Goal: Task Accomplishment & Management: Complete application form

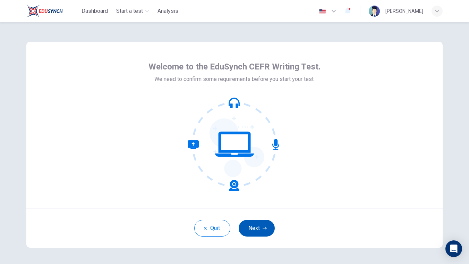
click at [265, 230] on icon "button" at bounding box center [265, 228] width 4 height 4
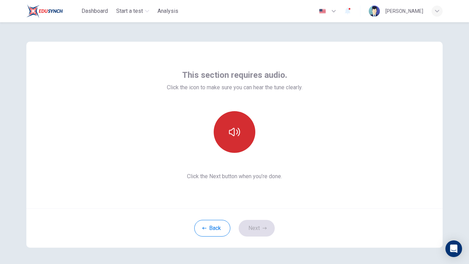
click at [243, 136] on button "button" at bounding box center [235, 132] width 42 height 42
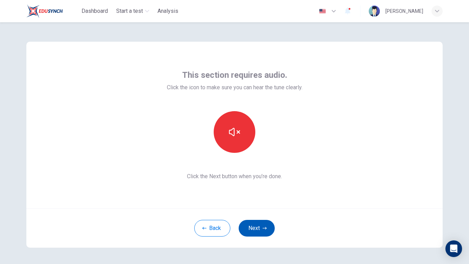
click at [262, 233] on button "Next" at bounding box center [257, 228] width 36 height 17
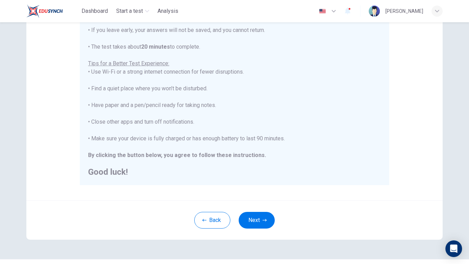
scroll to position [122, 0]
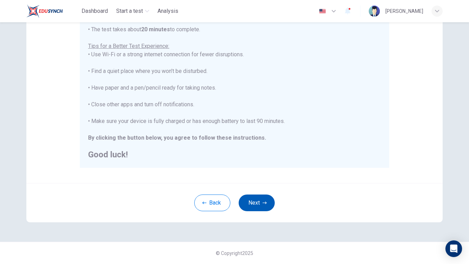
click at [255, 210] on button "Next" at bounding box center [257, 202] width 36 height 17
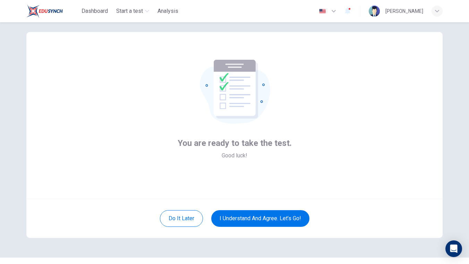
scroll to position [8, 0]
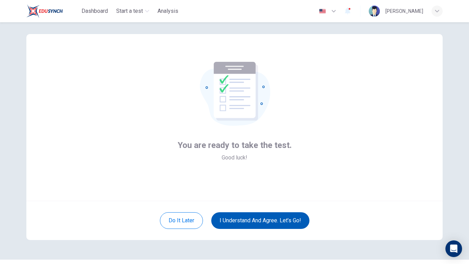
click at [256, 220] on button "I understand and agree. Let’s go!" at bounding box center [260, 220] width 98 height 17
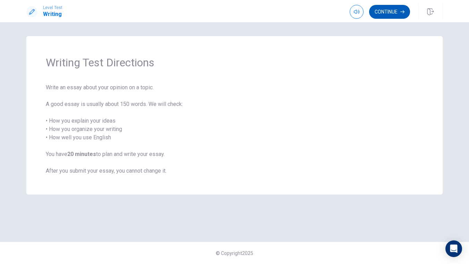
click at [399, 15] on button "Continue" at bounding box center [389, 12] width 41 height 14
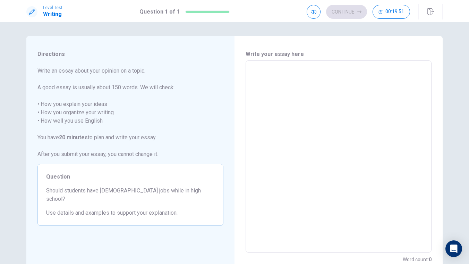
click at [296, 91] on textarea at bounding box center [339, 156] width 176 height 181
type textarea "S"
type textarea "x"
type textarea "St"
type textarea "x"
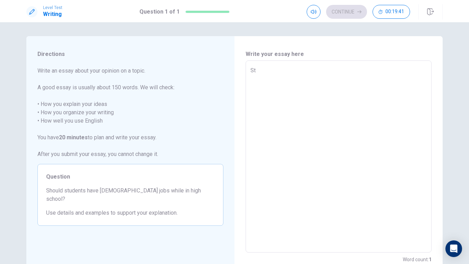
type textarea "Stu"
type textarea "x"
type textarea "Stud"
type textarea "x"
type textarea "Stude"
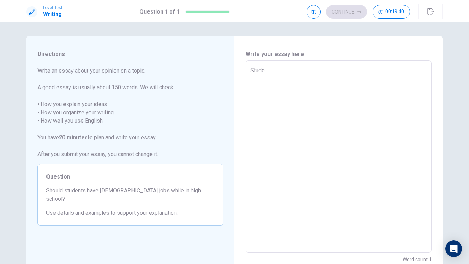
type textarea "x"
type textarea "Studen"
type textarea "x"
type textarea "Studenr"
type textarea "x"
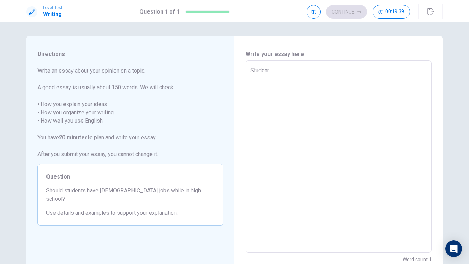
type textarea "Studen"
type textarea "x"
type textarea "Student"
type textarea "x"
type textarea "Students"
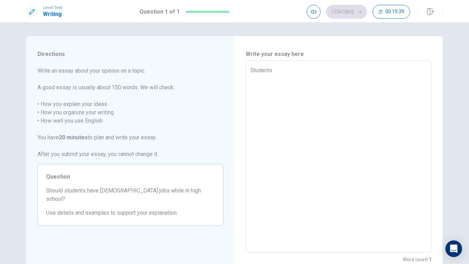
type textarea "x"
type textarea "Students"
type textarea "x"
type textarea "Students s"
type textarea "x"
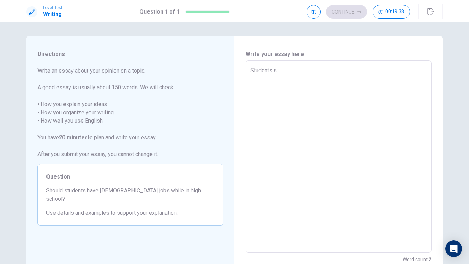
type textarea "Students sh"
type textarea "x"
type textarea "Students sho"
type textarea "x"
type textarea "Students shou"
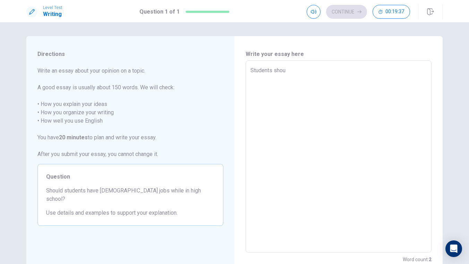
type textarea "x"
type textarea "Students shoul"
type textarea "x"
type textarea "Students should"
type textarea "x"
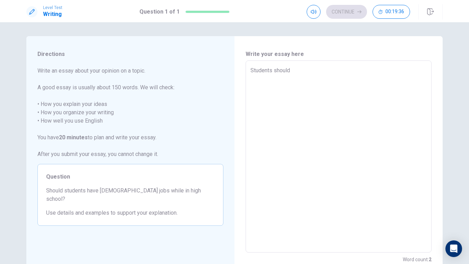
type textarea "Students should"
type textarea "x"
type textarea "Students should"
type textarea "x"
type textarea "Students shoul"
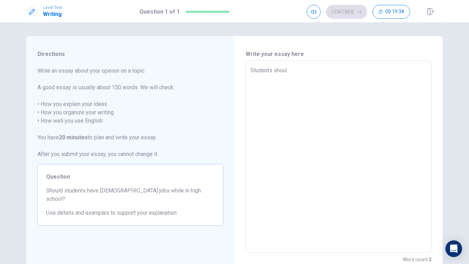
type textarea "x"
type textarea "Students shou"
type textarea "x"
type textarea "Students sho"
type textarea "x"
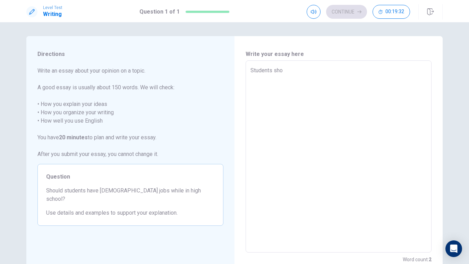
type textarea "Students sh"
type textarea "x"
type textarea "Students s"
type textarea "x"
type textarea "Students"
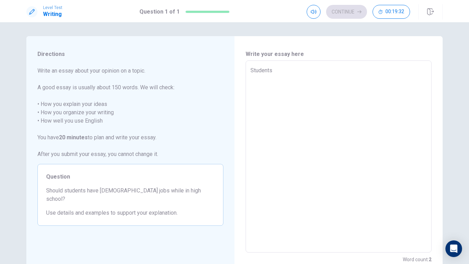
type textarea "x"
type textarea "Students"
type textarea "x"
type textarea "Student"
type textarea "x"
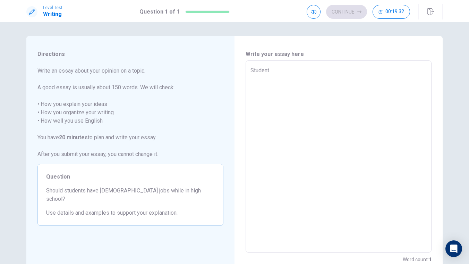
type textarea "Studen"
type textarea "x"
type textarea "Stude"
type textarea "x"
type textarea "Stud"
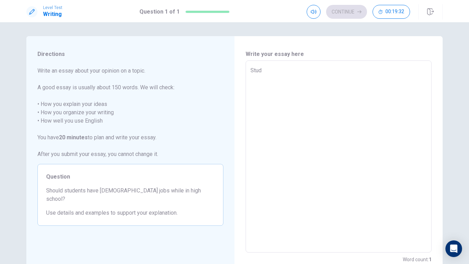
type textarea "x"
type textarea "Stu"
type textarea "x"
type textarea "St"
type textarea "x"
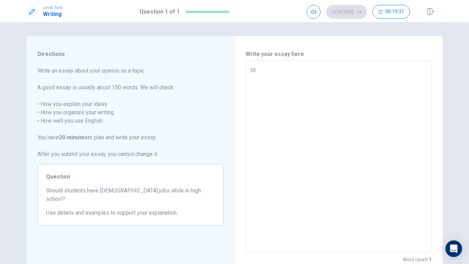
type textarea "S"
type textarea "x"
type textarea "P"
type textarea "x"
type textarea "Pa"
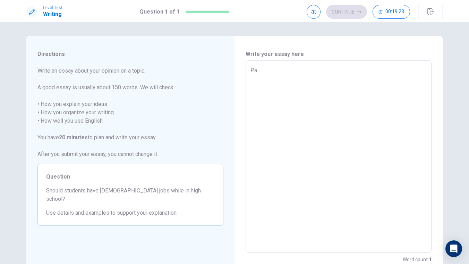
type textarea "x"
type textarea "Par"
type textarea "x"
type textarea "Part"
type textarea "x"
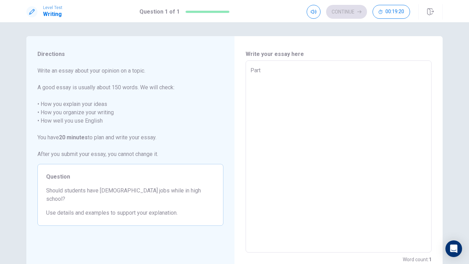
type textarea "Part-"
type textarea "x"
type textarea "Part-t"
type textarea "x"
type textarea "Part-ti"
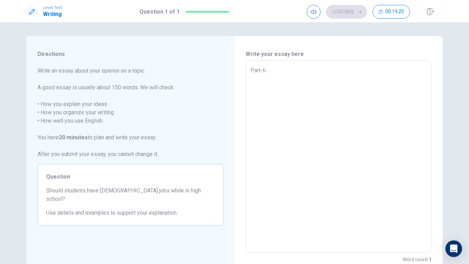
type textarea "x"
type textarea "Part-[PERSON_NAME]"
type textarea "x"
type textarea "Part-time"
type textarea "x"
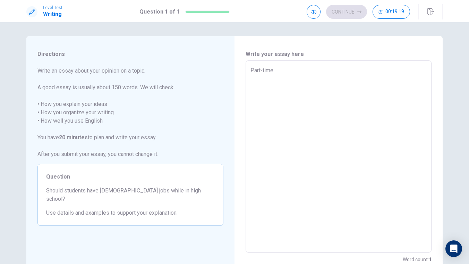
type textarea "Part-time"
type textarea "x"
type textarea "Part-time j"
type textarea "x"
type textarea "Part-time [PERSON_NAME]"
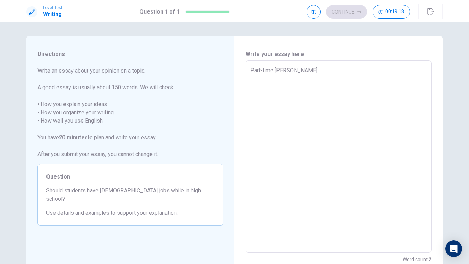
type textarea "x"
type textarea "[DEMOGRAPHIC_DATA] job"
type textarea "x"
type textarea "[DEMOGRAPHIC_DATA] jobs"
type textarea "x"
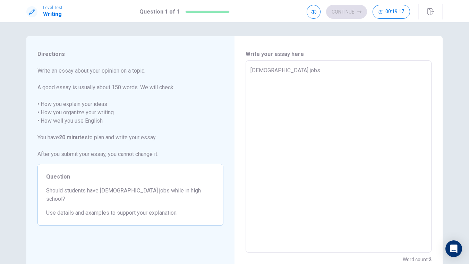
type textarea "[DEMOGRAPHIC_DATA] jobs"
type textarea "x"
type textarea "[DEMOGRAPHIC_DATA] jobs a"
type textarea "x"
type textarea "[DEMOGRAPHIC_DATA] jobs ar"
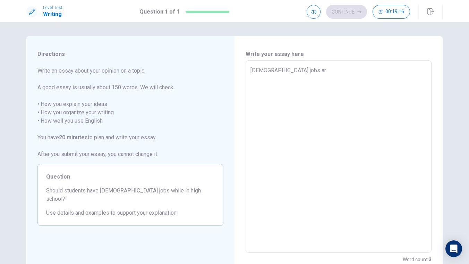
type textarea "x"
type textarea "[DEMOGRAPHIC_DATA] jobs are"
type textarea "x"
type textarea "[DEMOGRAPHIC_DATA] jobs are"
type textarea "x"
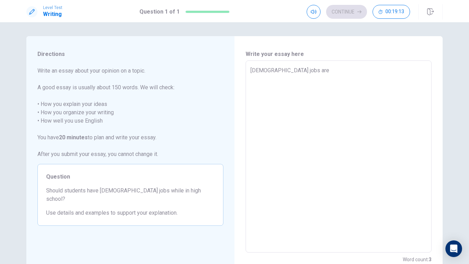
type textarea "[DEMOGRAPHIC_DATA] jobs are a"
type textarea "x"
type textarea "[DEMOGRAPHIC_DATA] jobs are a"
type textarea "x"
type textarea "[DEMOGRAPHIC_DATA] jobs are a r"
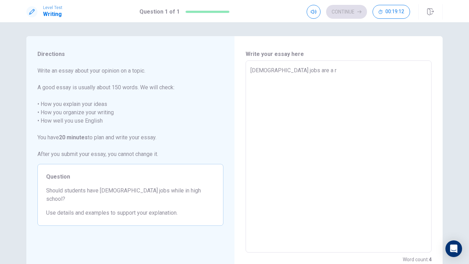
type textarea "x"
type textarea "[DEMOGRAPHIC_DATA] jobs are a re"
type textarea "x"
type textarea "[DEMOGRAPHIC_DATA] jobs are a rea"
type textarea "x"
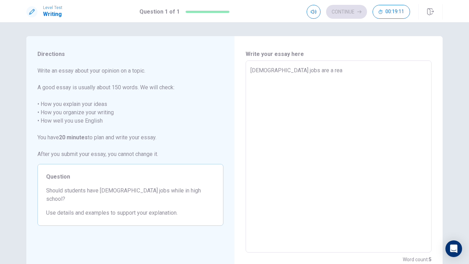
type textarea "[DEMOGRAPHIC_DATA] jobs are a real"
type textarea "x"
type textarea "[DEMOGRAPHIC_DATA] jobs are a realy"
type textarea "x"
type textarea "[DEMOGRAPHIC_DATA] jobs are a realy"
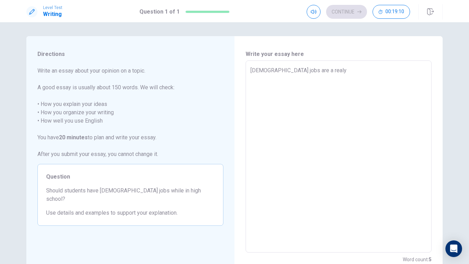
type textarea "x"
type textarea "[DEMOGRAPHIC_DATA] jobs are a realy"
type textarea "x"
type textarea "[DEMOGRAPHIC_DATA] jobs are a real"
type textarea "x"
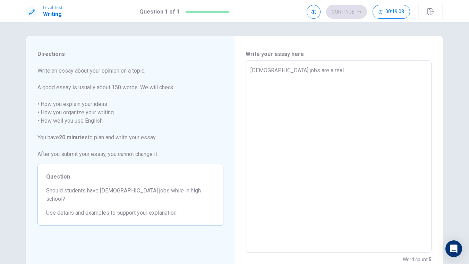
type textarea "[DEMOGRAPHIC_DATA] jobs are a reall"
type textarea "x"
type textarea "[DEMOGRAPHIC_DATA] jobs are a really"
type textarea "x"
type textarea "[DEMOGRAPHIC_DATA] jobs are a really"
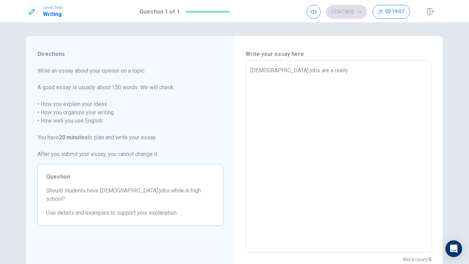
type textarea "x"
type textarea "[DEMOGRAPHIC_DATA] jobs are a really c"
type textarea "x"
type textarea "[DEMOGRAPHIC_DATA] jobs are a really co"
type textarea "x"
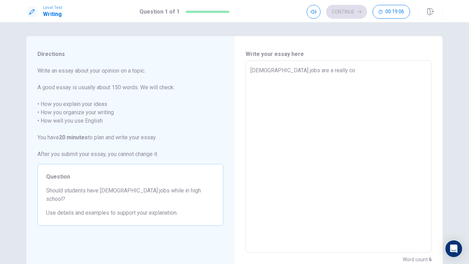
type textarea "[DEMOGRAPHIC_DATA] jobs are a really con"
type textarea "x"
type textarea "[DEMOGRAPHIC_DATA] jobs are a really conv"
type textarea "x"
type textarea "[DEMOGRAPHIC_DATA] jobs are a really conve"
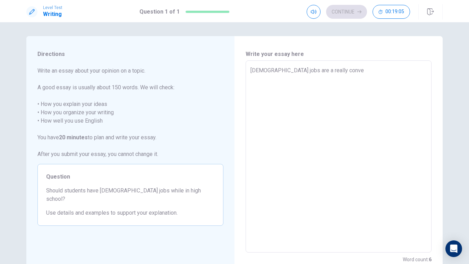
type textarea "x"
type textarea "[DEMOGRAPHIC_DATA] jobs are a really conven"
type textarea "x"
type textarea "[DEMOGRAPHIC_DATA] jobs are a really conveni"
type textarea "x"
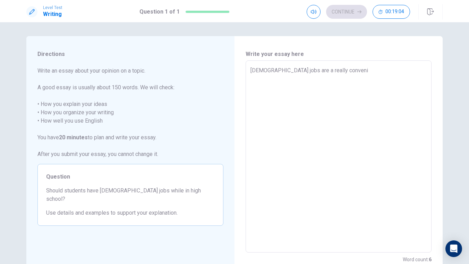
type textarea "[DEMOGRAPHIC_DATA] jobs are a really convenia"
type textarea "x"
type textarea "[DEMOGRAPHIC_DATA] jobs are a really convenian"
type textarea "x"
type textarea "[DEMOGRAPHIC_DATA] jobs are a really conveniant"
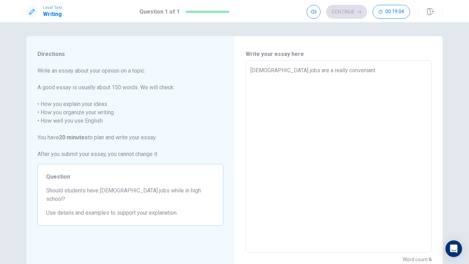
type textarea "x"
type textarea "[DEMOGRAPHIC_DATA] jobs are a really conveniant"
type textarea "x"
type textarea "[DEMOGRAPHIC_DATA] jobs are a really conveniant"
type textarea "x"
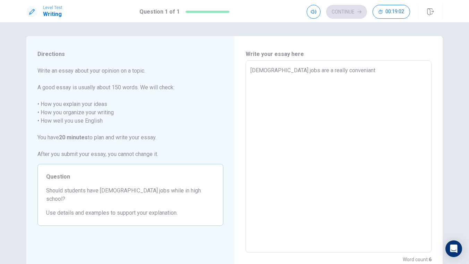
type textarea "[DEMOGRAPHIC_DATA] jobs are a really convenian"
type textarea "x"
type textarea "[DEMOGRAPHIC_DATA] jobs are a really convenia"
type textarea "x"
type textarea "[DEMOGRAPHIC_DATA] jobs are a really conveni"
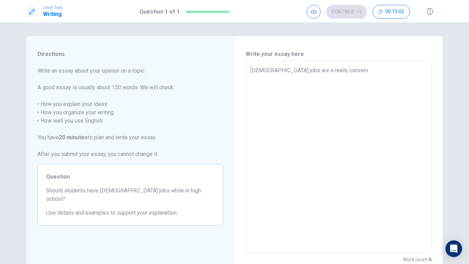
type textarea "x"
type textarea "[DEMOGRAPHIC_DATA] jobs are a really conven"
type textarea "x"
type textarea "[DEMOGRAPHIC_DATA] jobs are a really conve"
type textarea "x"
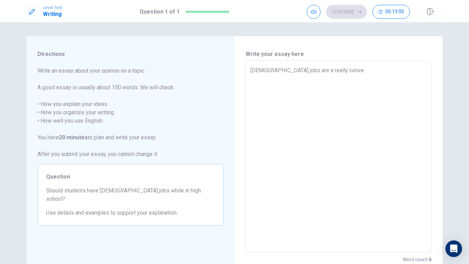
type textarea "[DEMOGRAPHIC_DATA] jobs are a really conven"
type textarea "x"
type textarea "[DEMOGRAPHIC_DATA] jobs are a really conveni"
type textarea "x"
type textarea "[DEMOGRAPHIC_DATA] jobs are a really conven"
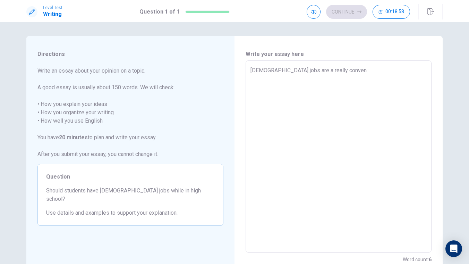
type textarea "x"
type textarea "[DEMOGRAPHIC_DATA] jobs are a really convene"
type textarea "x"
type textarea "[DEMOGRAPHIC_DATA] jobs are a really convenei"
type textarea "x"
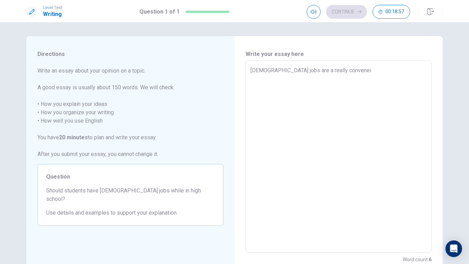
type textarea "[DEMOGRAPHIC_DATA] jobs are a really convene"
type textarea "x"
type textarea "[DEMOGRAPHIC_DATA] jobs are a really conven"
type textarea "x"
type textarea "[DEMOGRAPHIC_DATA] jobs are a really conveni"
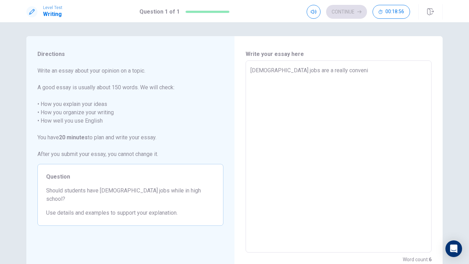
type textarea "x"
type textarea "[DEMOGRAPHIC_DATA] jobs are a really convenie"
type textarea "x"
type textarea "[DEMOGRAPHIC_DATA] jobs are a really convenien"
type textarea "x"
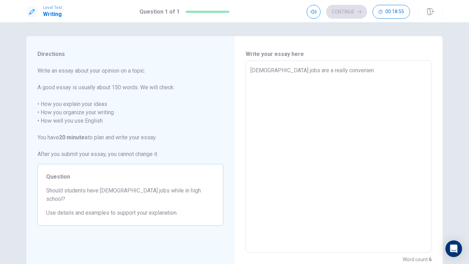
type textarea "[DEMOGRAPHIC_DATA] jobs are a really convenient"
type textarea "x"
type textarea "[DEMOGRAPHIC_DATA] jobs are a really convenient"
type textarea "x"
type textarea "[DEMOGRAPHIC_DATA] jobs are a really convenient t"
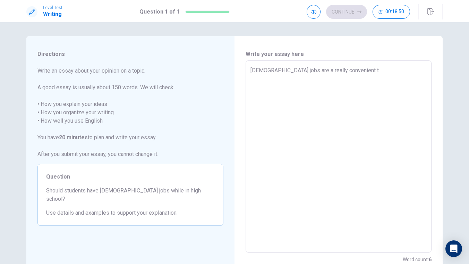
type textarea "x"
type textarea "[DEMOGRAPHIC_DATA] jobs are a really convenient th"
type textarea "x"
type textarea "[DEMOGRAPHIC_DATA] jobs are a really convenient thi"
type textarea "x"
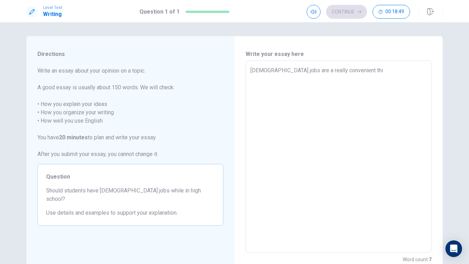
type textarea "[DEMOGRAPHIC_DATA] jobs are a really convenient thin"
type textarea "x"
type textarea "[DEMOGRAPHIC_DATA] jobs are a really convenient thing"
type textarea "x"
type textarea "[DEMOGRAPHIC_DATA] jobs are a really convenient thing"
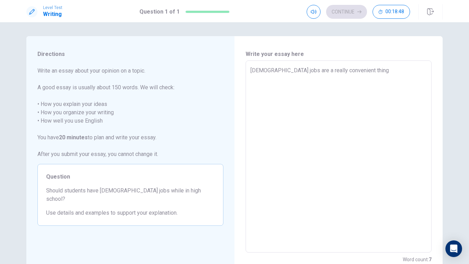
type textarea "x"
click at [356, 71] on textarea "[DEMOGRAPHIC_DATA] jobs are a really convenient thing but" at bounding box center [339, 156] width 176 height 181
click at [385, 70] on textarea "[DEMOGRAPHIC_DATA] jobs are a really convenient thing sbut" at bounding box center [339, 156] width 176 height 181
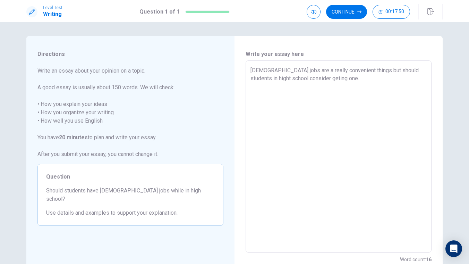
click at [313, 78] on textarea "[DEMOGRAPHIC_DATA] jobs are a really convenient things but should students in h…" at bounding box center [339, 156] width 176 height 181
click at [284, 111] on textarea "[DEMOGRAPHIC_DATA] jobs are a really convenient things but should students in h…" at bounding box center [339, 156] width 176 height 181
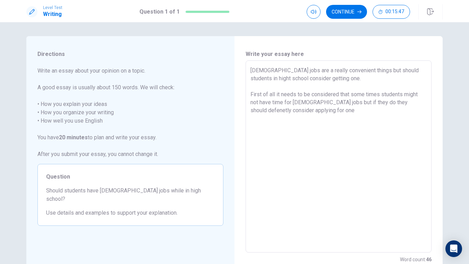
click at [281, 113] on textarea "[DEMOGRAPHIC_DATA] jobs are a really convenient things but should students in h…" at bounding box center [339, 156] width 176 height 181
click at [320, 110] on textarea "[DEMOGRAPHIC_DATA] jobs are a really convenient things but should students in h…" at bounding box center [339, 156] width 176 height 181
click at [287, 113] on textarea "[DEMOGRAPHIC_DATA] jobs are a really convenient things but should students in h…" at bounding box center [339, 156] width 176 height 181
click at [282, 113] on textarea "[DEMOGRAPHIC_DATA] jobs are a really convenient things but should students in h…" at bounding box center [339, 156] width 176 height 181
click at [325, 112] on textarea "[DEMOGRAPHIC_DATA] jobs are a really convenient things but should students in h…" at bounding box center [339, 156] width 176 height 181
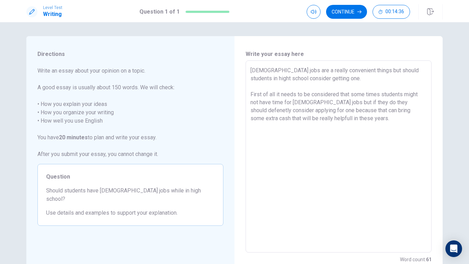
click at [309, 96] on textarea "[DEMOGRAPHIC_DATA] jobs are a really convenient things but should students in h…" at bounding box center [339, 156] width 176 height 181
click at [345, 122] on textarea "[DEMOGRAPHIC_DATA] jobs are a really convenient things but should students in h…" at bounding box center [339, 156] width 176 height 181
click at [312, 143] on textarea "[DEMOGRAPHIC_DATA] jobs are a really convenient things but should students in h…" at bounding box center [339, 156] width 176 height 181
click at [322, 116] on textarea "[DEMOGRAPHIC_DATA] jobs are a really convenient things but should students in h…" at bounding box center [339, 156] width 176 height 181
click at [352, 130] on textarea "[DEMOGRAPHIC_DATA] jobs are a really convenient things but should students in h…" at bounding box center [339, 156] width 176 height 181
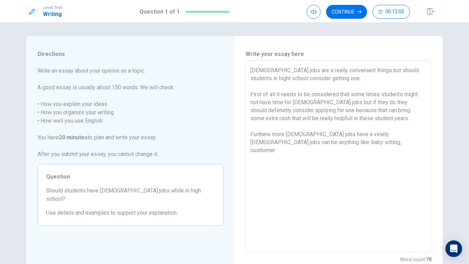
click at [326, 145] on textarea "[DEMOGRAPHIC_DATA] jobs are a really convenient things but should students in h…" at bounding box center [339, 156] width 176 height 181
click at [358, 142] on textarea "[DEMOGRAPHIC_DATA] jobs are a really convenient things but should students in h…" at bounding box center [339, 156] width 176 height 181
click at [322, 142] on textarea "[DEMOGRAPHIC_DATA] jobs are a really convenient things but should students in h…" at bounding box center [339, 156] width 176 height 181
click at [374, 143] on textarea "[DEMOGRAPHIC_DATA] jobs are a really convenient things but should students in h…" at bounding box center [339, 156] width 176 height 181
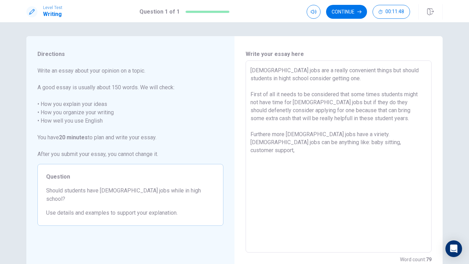
paste textarea "c"
click at [393, 143] on textarea "[DEMOGRAPHIC_DATA] jobs are a really convenient things but should students in h…" at bounding box center [339, 156] width 176 height 181
click at [410, 141] on textarea "[DEMOGRAPHIC_DATA] jobs are a really convenient things but should students in h…" at bounding box center [339, 156] width 176 height 181
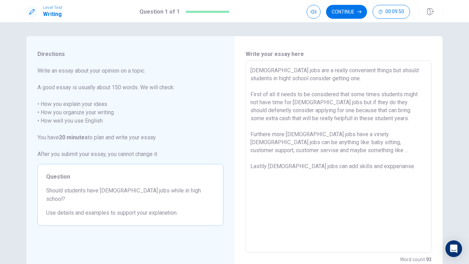
click at [358, 167] on textarea "[DEMOGRAPHIC_DATA] jobs are a really convenient things but should students in h…" at bounding box center [339, 156] width 176 height 181
click at [399, 163] on textarea "[DEMOGRAPHIC_DATA] jobs are a really convenient things but should students in h…" at bounding box center [339, 156] width 176 height 181
click at [355, 168] on textarea "[DEMOGRAPHIC_DATA] jobs are a really convenient things but should students in h…" at bounding box center [339, 156] width 176 height 181
click at [386, 168] on textarea "[DEMOGRAPHIC_DATA] jobs are a really convenient things but should students in h…" at bounding box center [339, 156] width 176 height 181
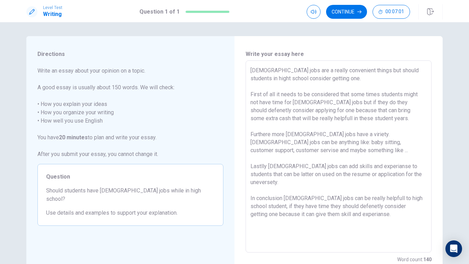
click at [301, 201] on textarea "[DEMOGRAPHIC_DATA] jobs are a really convenient things but should students in h…" at bounding box center [339, 156] width 176 height 181
click at [323, 201] on textarea "[DEMOGRAPHIC_DATA] jobs are a really convenient things but should students in h…" at bounding box center [339, 156] width 176 height 181
click at [373, 206] on textarea "[DEMOGRAPHIC_DATA] jobs are a really convenient things but should students in h…" at bounding box center [339, 156] width 176 height 181
click at [316, 152] on textarea "[DEMOGRAPHIC_DATA] jobs are a really convenient things but should students in h…" at bounding box center [339, 156] width 176 height 181
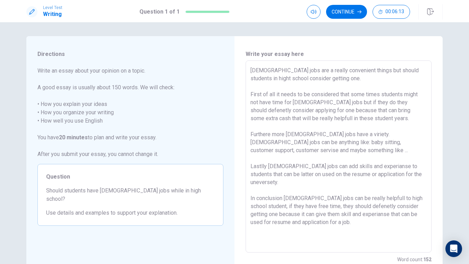
click at [312, 152] on textarea "[DEMOGRAPHIC_DATA] jobs are a really convenient things but should students in h…" at bounding box center [339, 156] width 176 height 181
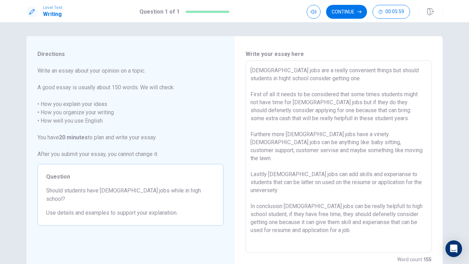
click at [336, 219] on textarea "[DEMOGRAPHIC_DATA] jobs are a really convenient things but should students in h…" at bounding box center [339, 156] width 176 height 181
click at [380, 220] on textarea "[DEMOGRAPHIC_DATA] jobs are a really convenient things but should students in h…" at bounding box center [339, 156] width 176 height 181
click at [359, 72] on textarea "[DEMOGRAPHIC_DATA] jobs are a really convenient things but should students in h…" at bounding box center [339, 156] width 176 height 181
click at [383, 90] on textarea "[DEMOGRAPHIC_DATA] jobs are a really convenient things, but should students in …" at bounding box center [339, 156] width 176 height 181
click at [333, 81] on textarea "[DEMOGRAPHIC_DATA] jobs are a really convenient things, but should students in …" at bounding box center [339, 156] width 176 height 181
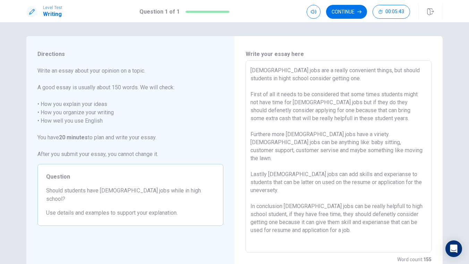
click at [333, 81] on textarea "[DEMOGRAPHIC_DATA] jobs are a really convenient things, but should students in …" at bounding box center [339, 156] width 176 height 181
click at [332, 80] on textarea "[DEMOGRAPHIC_DATA] jobs are a really convenient things, but should students in …" at bounding box center [339, 156] width 176 height 181
click at [326, 80] on textarea "[DEMOGRAPHIC_DATA] jobs are a really convenient things, but should students in …" at bounding box center [339, 156] width 176 height 181
click at [331, 216] on textarea "[DEMOGRAPHIC_DATA] jobs are a really convenient things, but should students in …" at bounding box center [339, 156] width 176 height 181
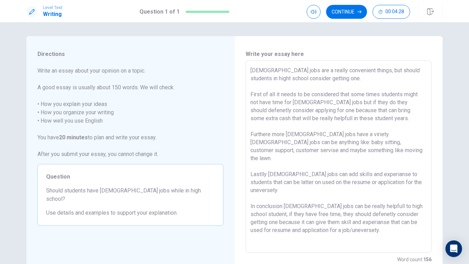
click at [391, 225] on textarea "[DEMOGRAPHIC_DATA] jobs are a really convenient things, but should students in …" at bounding box center [339, 156] width 176 height 181
click at [352, 9] on button "Continue" at bounding box center [346, 12] width 41 height 14
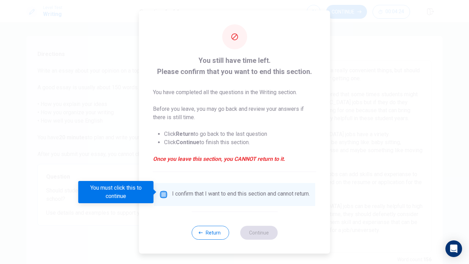
click at [161, 194] on input "You must click this to continue" at bounding box center [164, 194] width 8 height 8
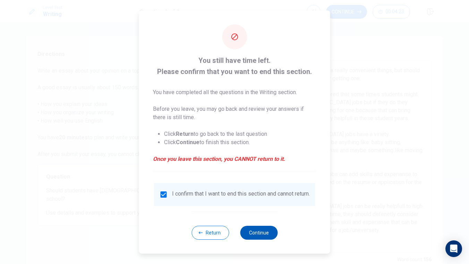
click at [266, 237] on button "Continue" at bounding box center [258, 233] width 37 height 14
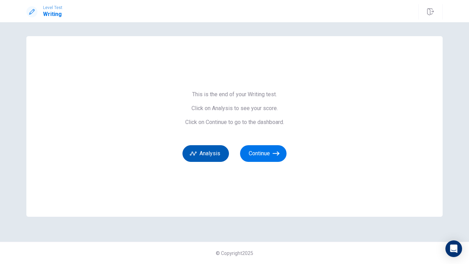
click at [220, 152] on button "Analysis" at bounding box center [206, 153] width 47 height 17
